Goal: Task Accomplishment & Management: Use online tool/utility

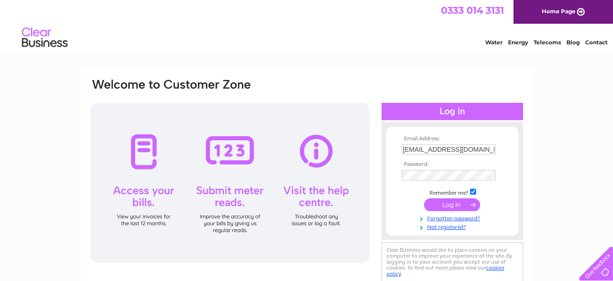
click at [451, 205] on input "submit" at bounding box center [452, 204] width 56 height 13
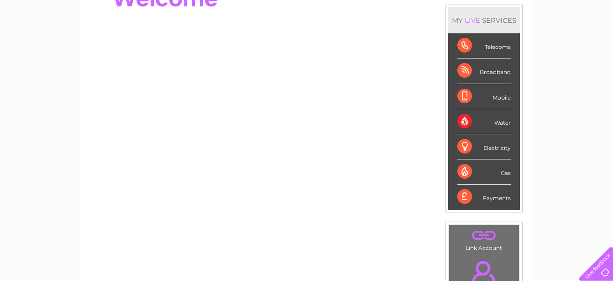
scroll to position [93, 0]
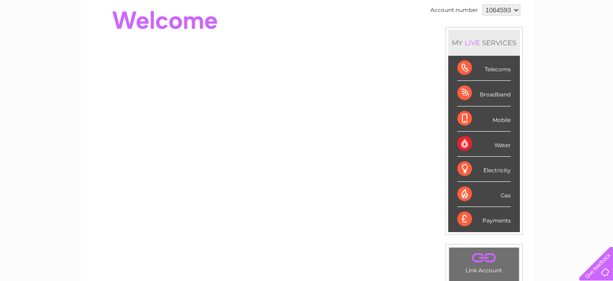
click at [493, 68] on div "Telecoms" at bounding box center [483, 68] width 53 height 25
click at [462, 68] on div "Telecoms" at bounding box center [483, 68] width 53 height 25
click at [463, 67] on div "Telecoms" at bounding box center [483, 68] width 53 height 25
drag, startPoint x: 492, startPoint y: 69, endPoint x: 482, endPoint y: 68, distance: 10.1
click at [487, 69] on div "Telecoms" at bounding box center [483, 68] width 53 height 25
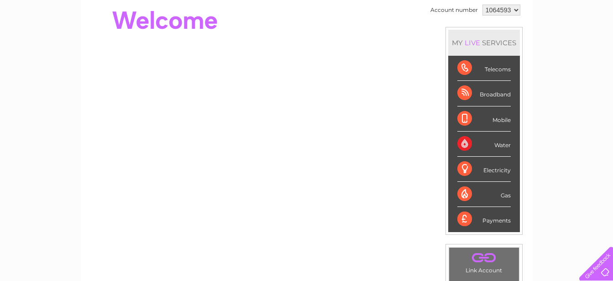
click at [462, 68] on div "Telecoms" at bounding box center [483, 68] width 53 height 25
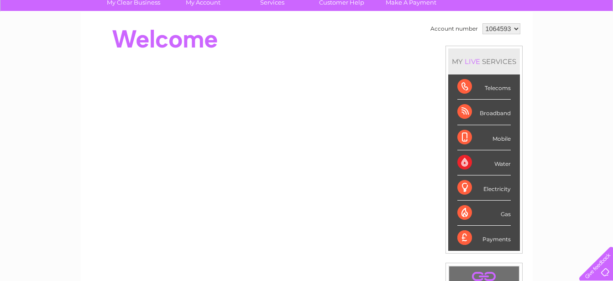
scroll to position [0, 0]
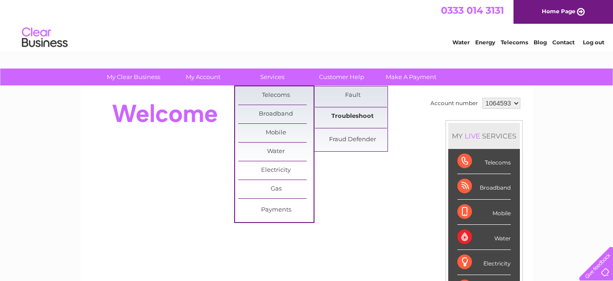
click at [347, 115] on link "Troubleshoot" at bounding box center [352, 116] width 75 height 18
